Goal: Learn about a topic

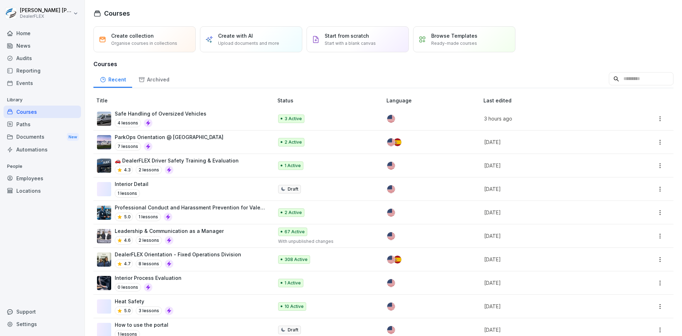
click at [198, 258] on div "DealerFLEX Orientation - Fixed Operations Division 4.7 8 lessons" at bounding box center [178, 258] width 126 height 17
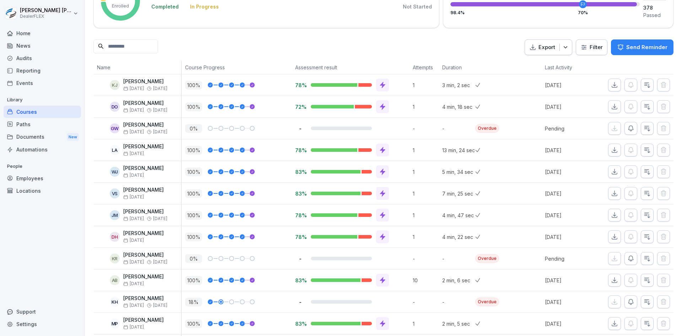
scroll to position [36, 0]
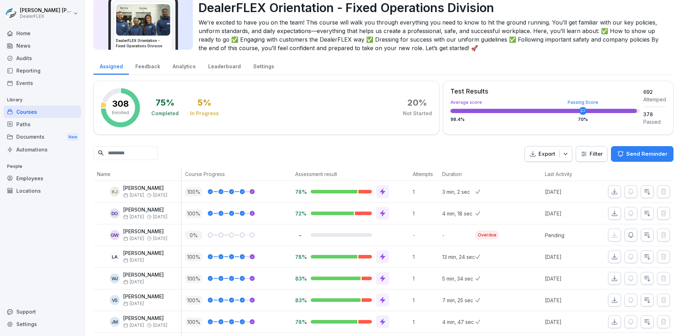
click at [133, 154] on input at bounding box center [125, 153] width 65 height 14
click at [240, 152] on div "Export Filter Send Reminder" at bounding box center [383, 154] width 580 height 16
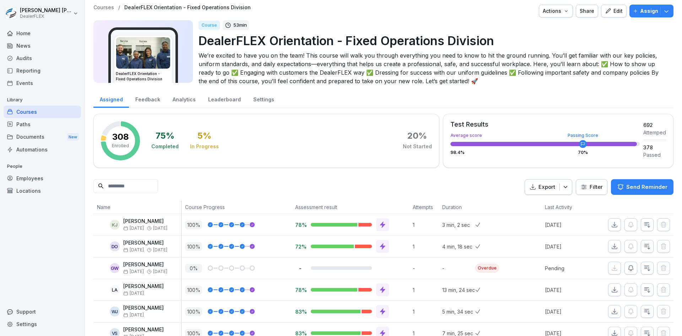
scroll to position [0, 0]
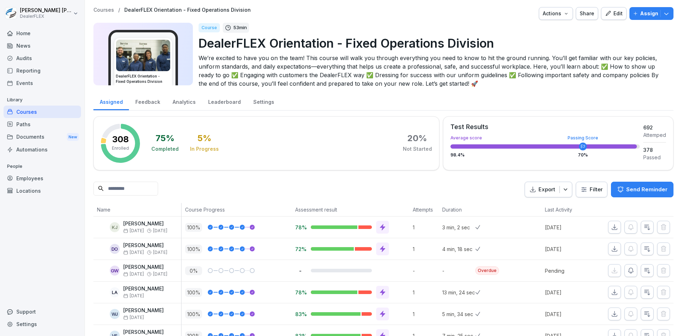
click at [133, 188] on input at bounding box center [125, 189] width 65 height 14
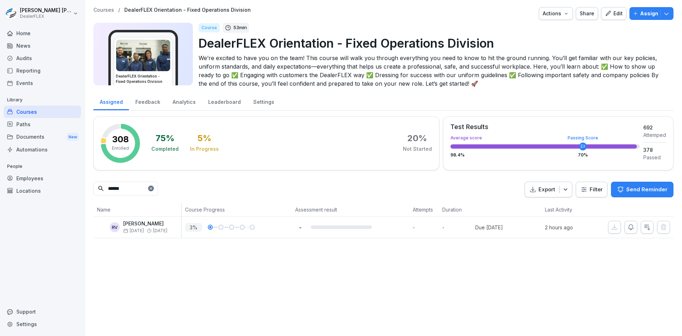
type input "******"
click at [156, 227] on div "Robert Vecchione Aug 27 Sep 3" at bounding box center [145, 227] width 44 height 12
click at [151, 224] on p "Robert Vecchione" at bounding box center [145, 224] width 44 height 6
